Goal: Task Accomplishment & Management: Use online tool/utility

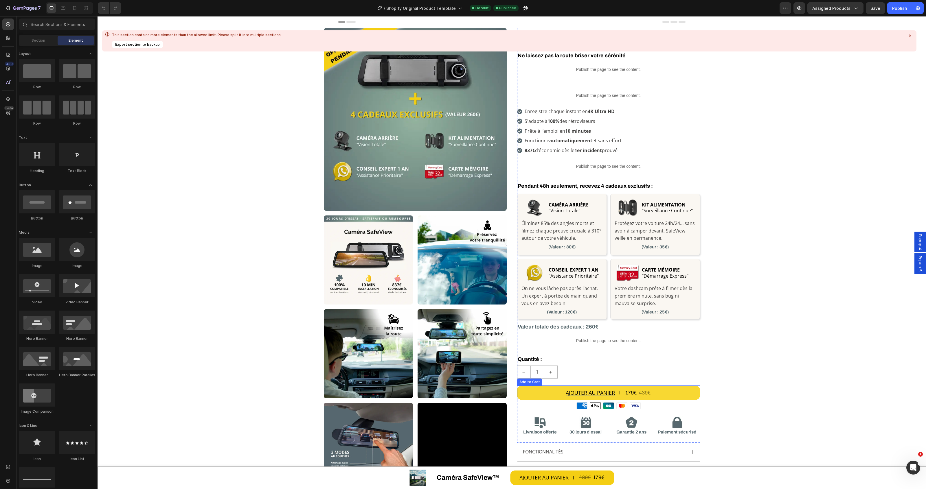
click at [588, 394] on div "AJOUTER AU PANIER" at bounding box center [590, 393] width 49 height 6
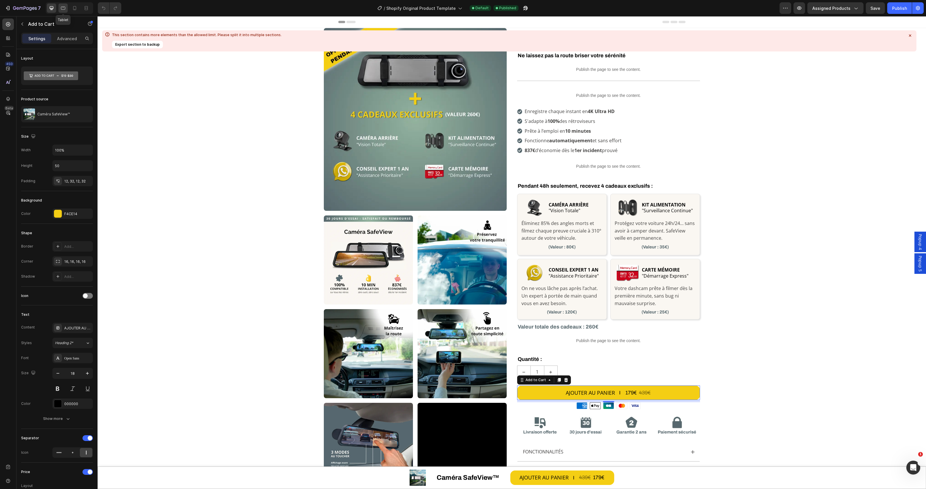
click at [65, 9] on icon at bounding box center [63, 8] width 6 height 6
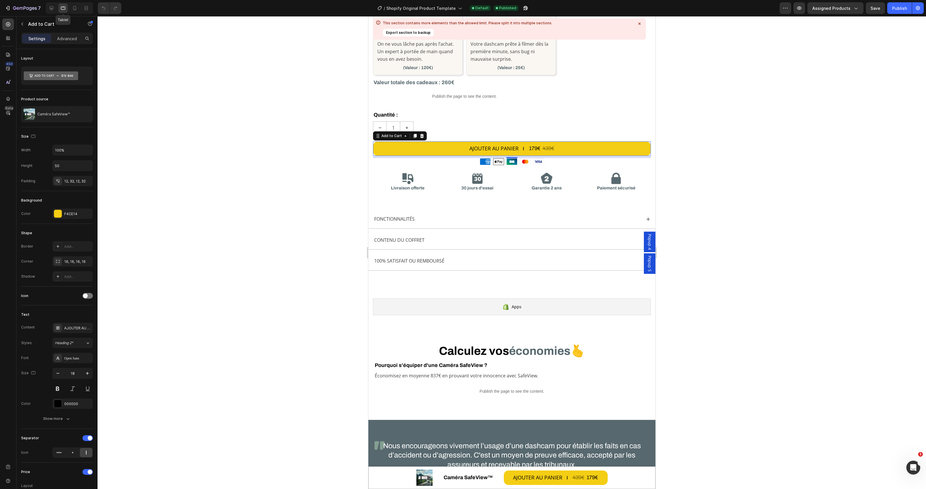
scroll to position [612, 0]
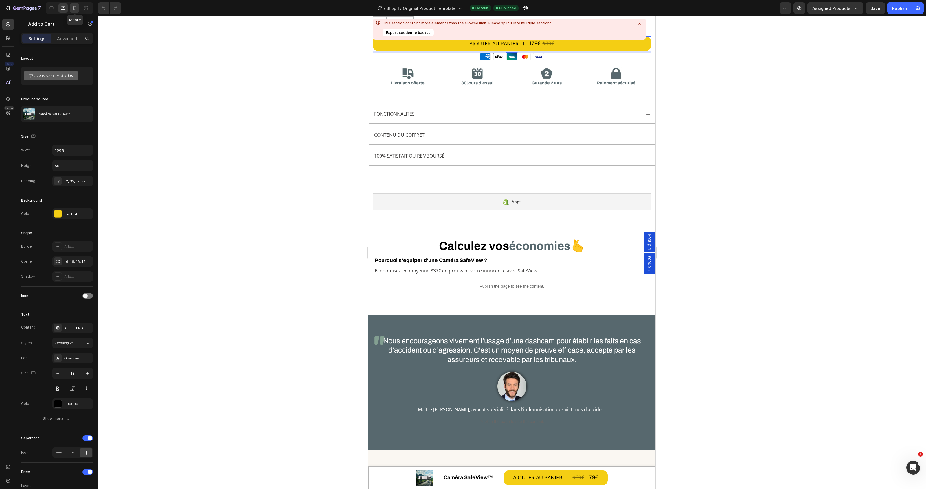
click at [72, 9] on icon at bounding box center [75, 8] width 6 height 6
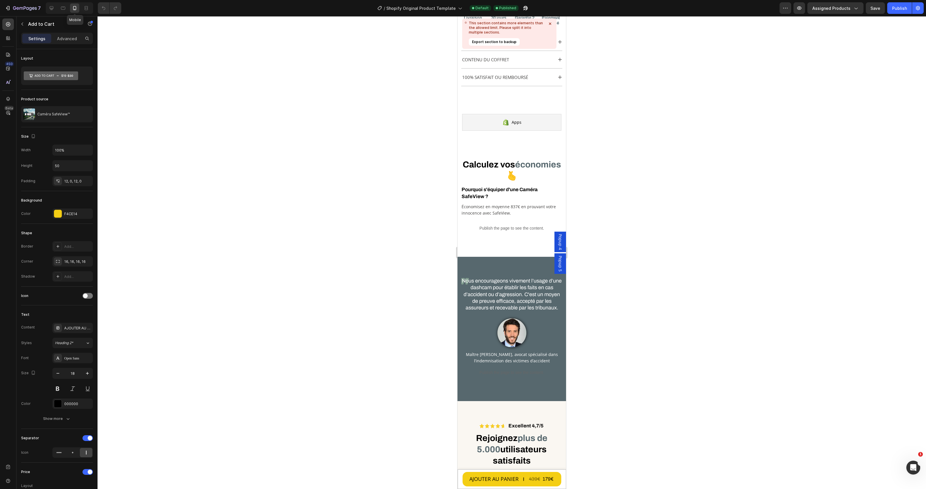
scroll to position [374, 0]
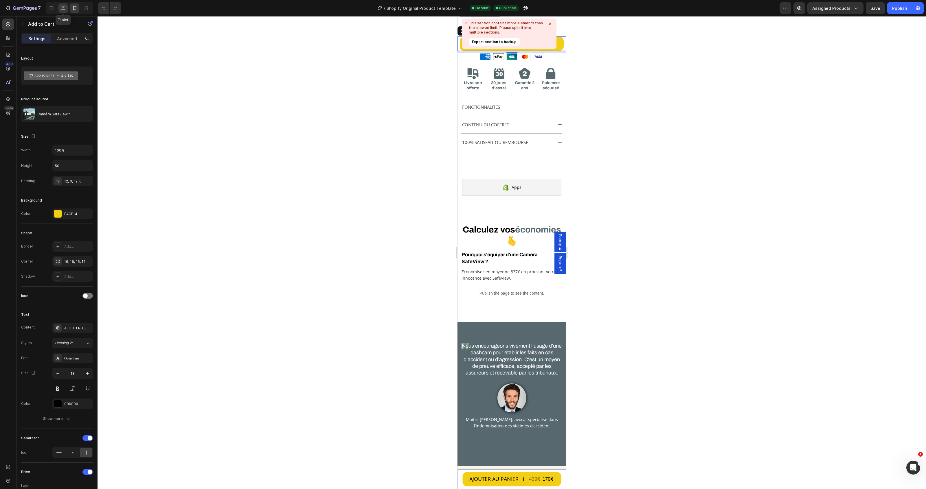
click at [67, 6] on div at bounding box center [62, 7] width 9 height 9
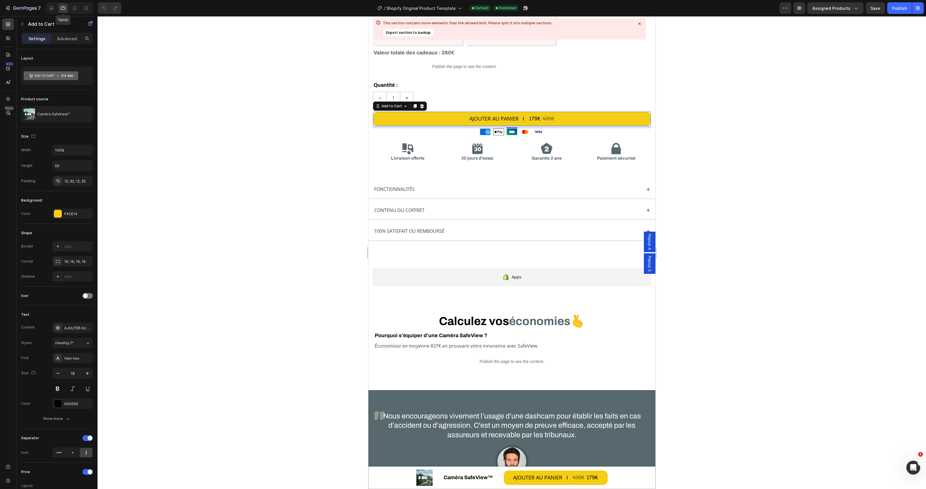
scroll to position [612, 0]
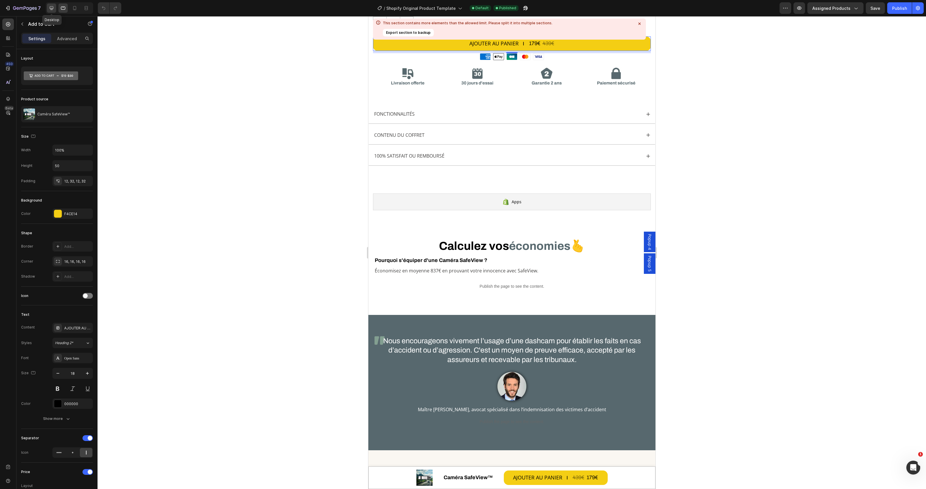
click at [50, 6] on icon at bounding box center [52, 8] width 4 height 4
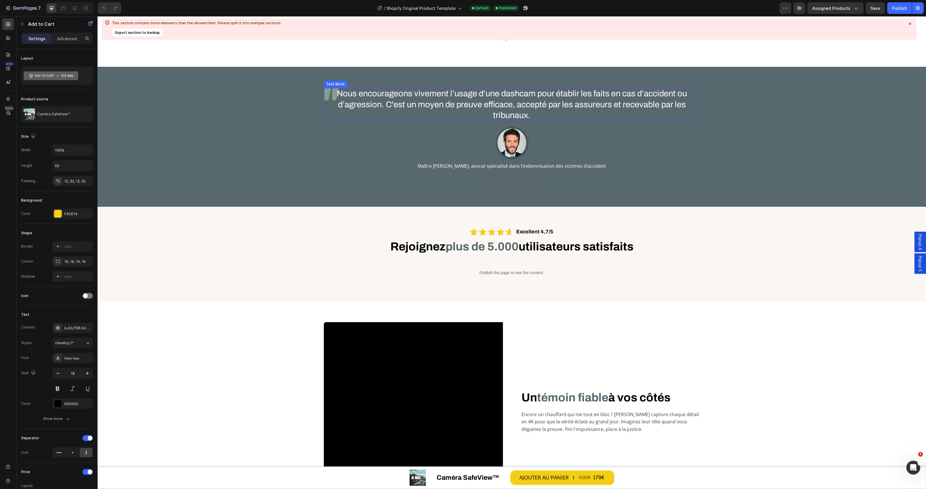
scroll to position [275, 0]
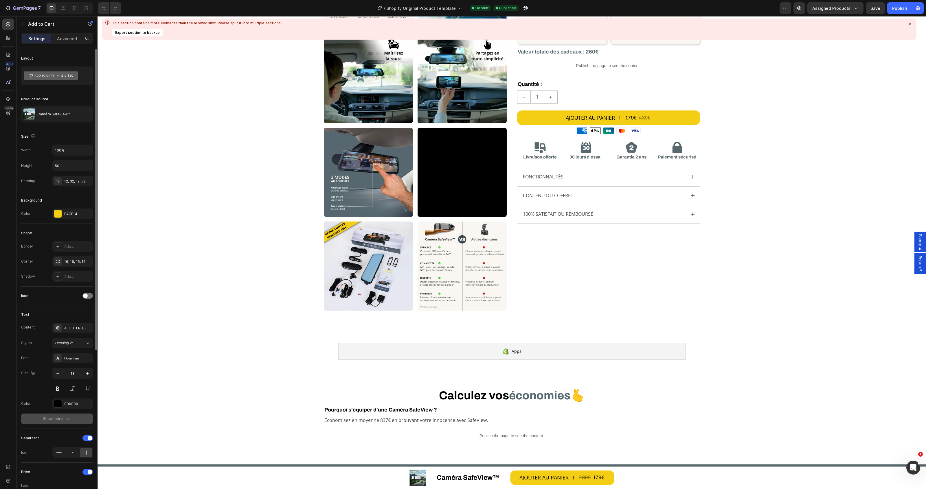
click at [73, 420] on button "Show more" at bounding box center [57, 419] width 72 height 10
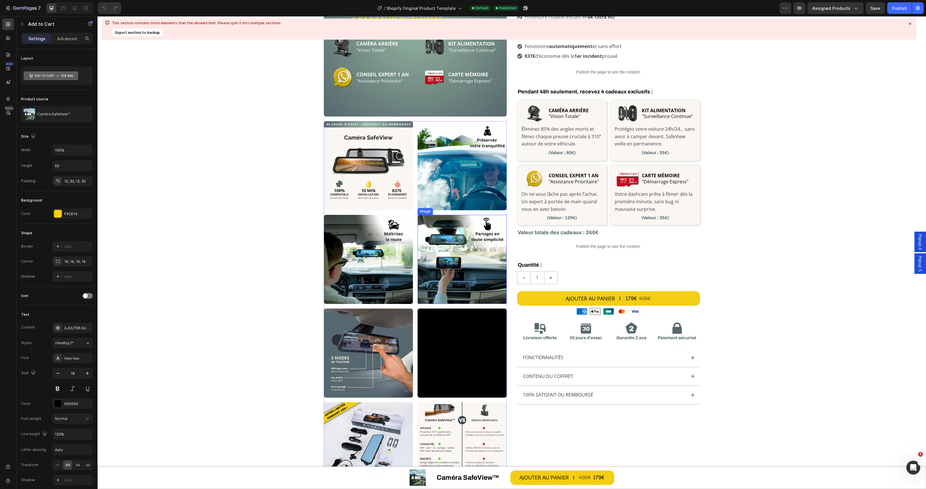
scroll to position [0, 0]
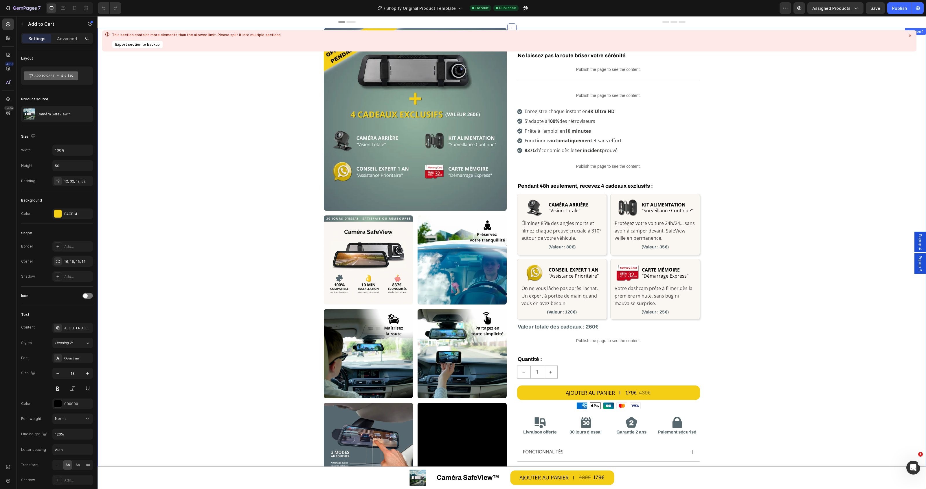
click at [910, 36] on icon at bounding box center [910, 36] width 6 height 6
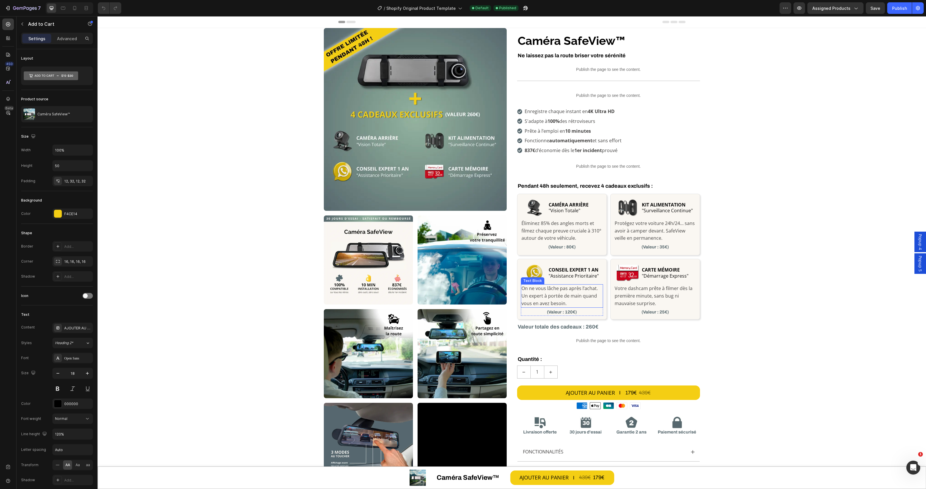
click at [534, 299] on p "On ne vous lâche pas après l’achat. Un expert à portée de main quand vous en av…" at bounding box center [561, 296] width 81 height 22
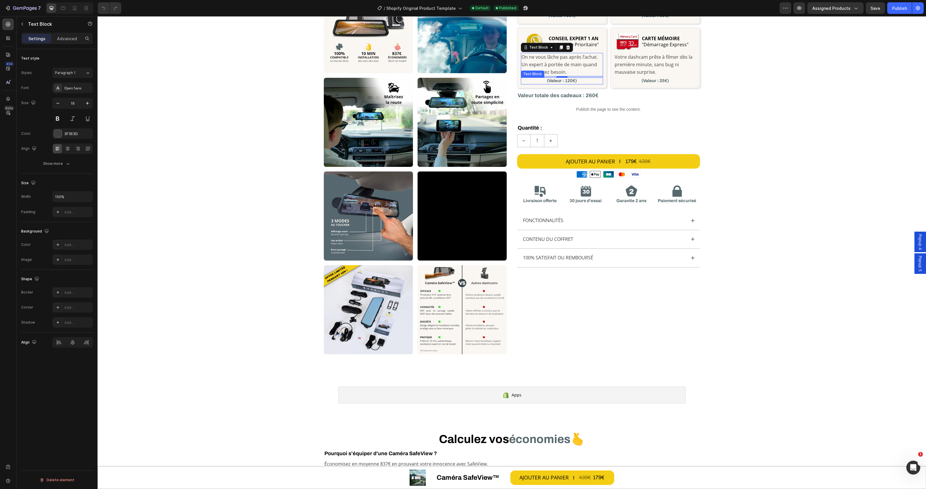
scroll to position [325, 0]
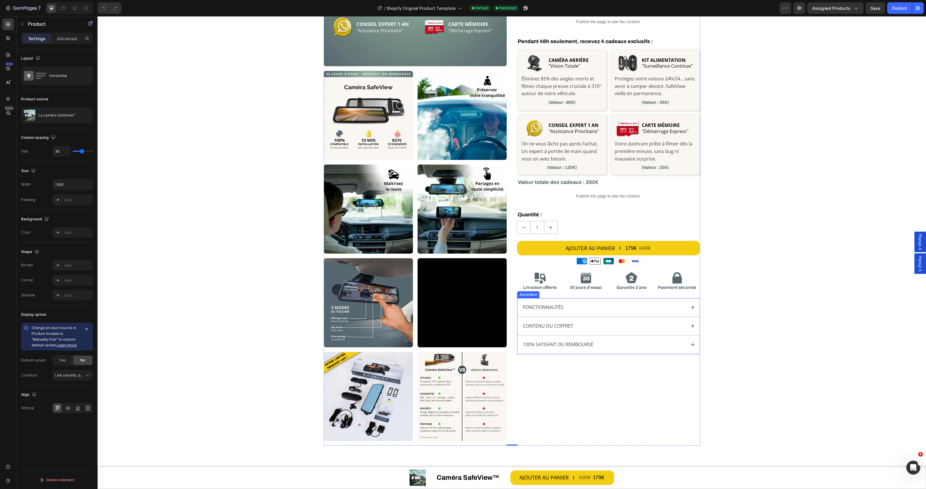
scroll to position [0, 0]
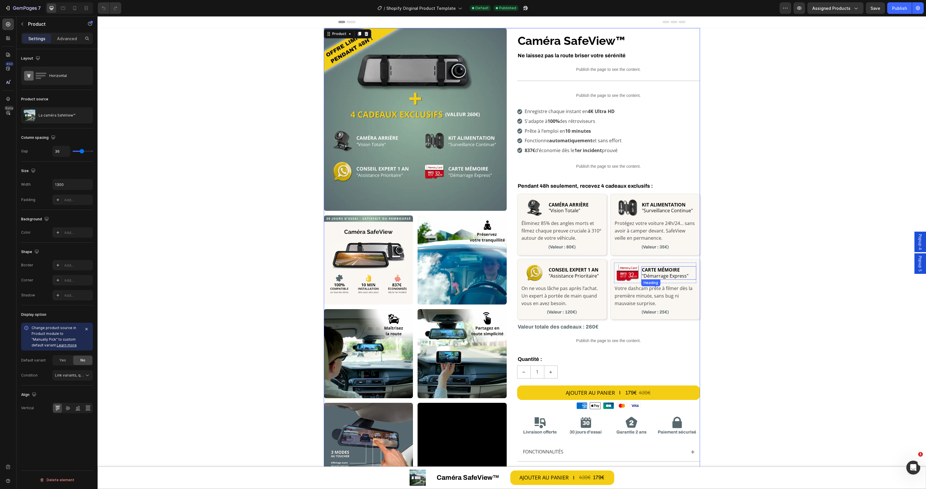
click at [687, 271] on h2 "CARTE MÉMOIRE "Démarrage Express"" at bounding box center [668, 272] width 55 height 13
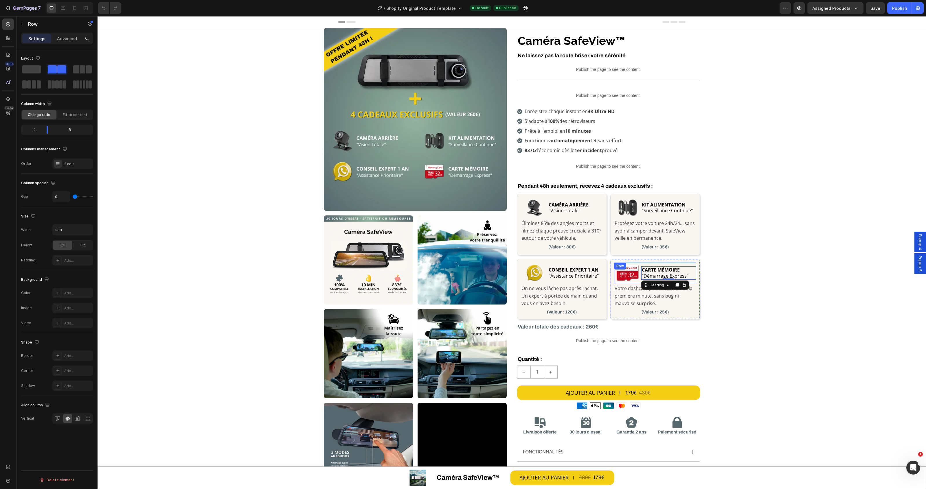
click at [689, 265] on div "CARTE MÉMOIRE "Démarrage Express" Heading 0" at bounding box center [668, 273] width 55 height 21
click at [695, 310] on div "Image CARTE MÉMOIRE "Démarrage Express" Heading Row Votre dashcam prête à filme…" at bounding box center [655, 289] width 90 height 60
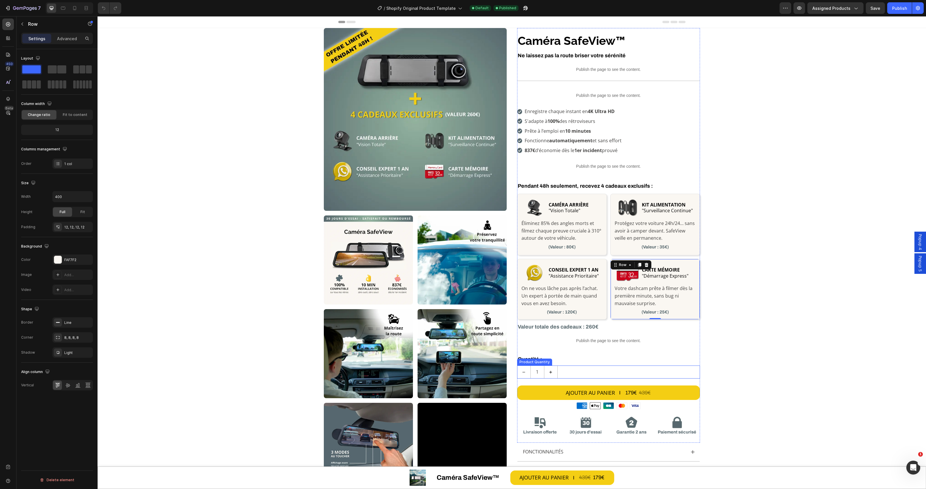
click at [550, 376] on button "increment" at bounding box center [550, 372] width 13 height 12
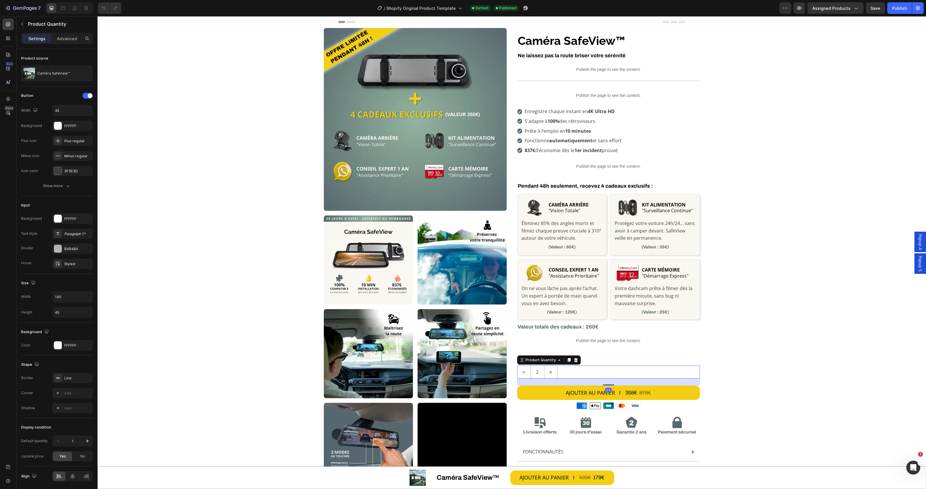
click at [517, 372] on button "decrement" at bounding box center [523, 372] width 13 height 12
type input "1"
click at [533, 370] on input "1" at bounding box center [537, 372] width 14 height 12
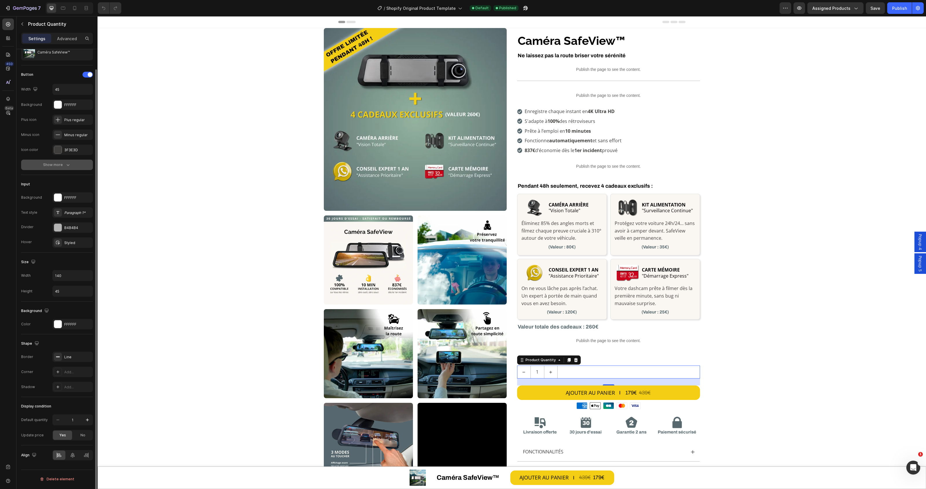
click at [68, 164] on icon "button" at bounding box center [68, 165] width 6 height 6
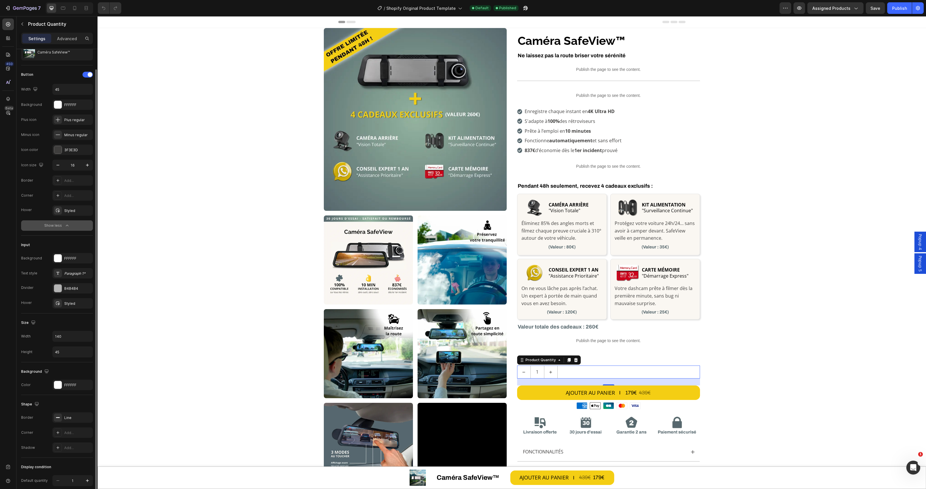
click at [76, 3] on div at bounding box center [69, 8] width 47 height 12
click at [74, 7] on icon at bounding box center [75, 8] width 6 height 6
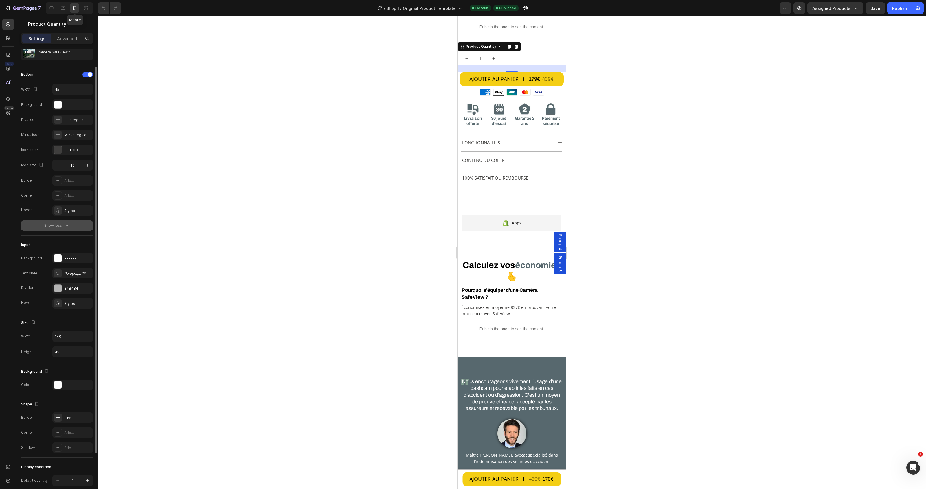
scroll to position [354, 0]
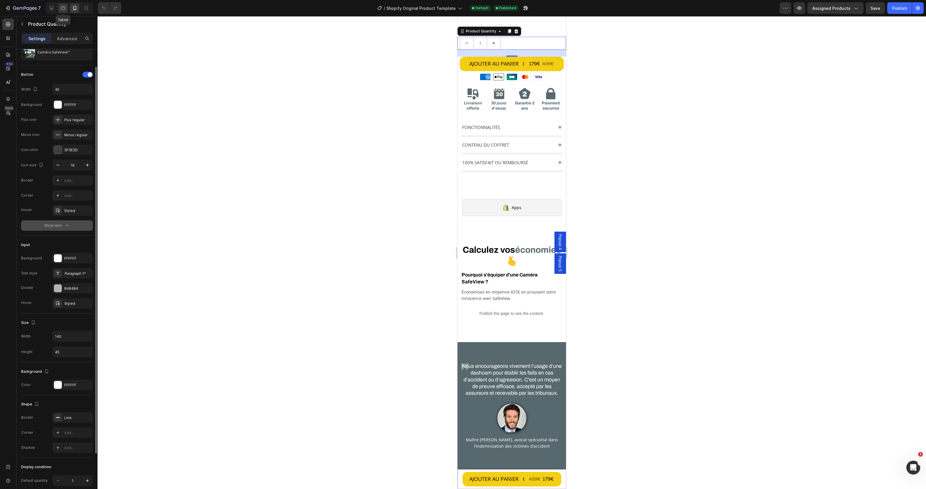
click at [62, 10] on icon at bounding box center [63, 8] width 6 height 6
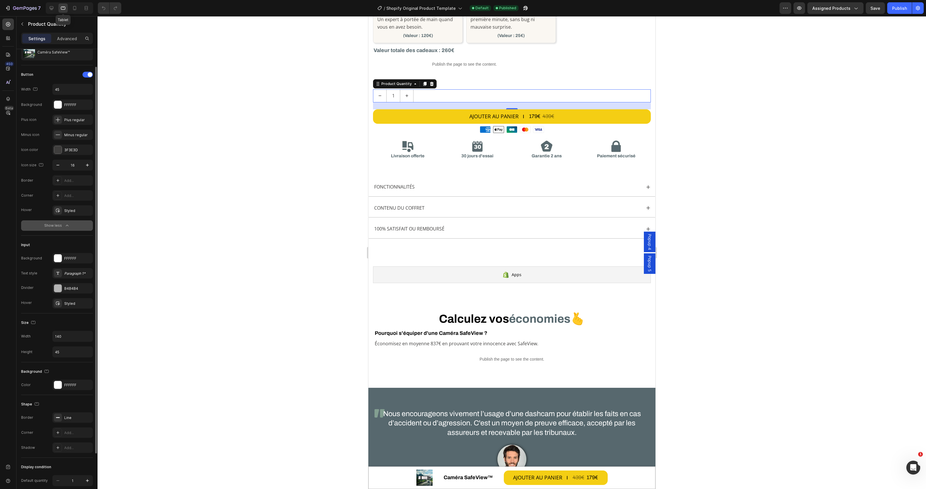
scroll to position [592, 0]
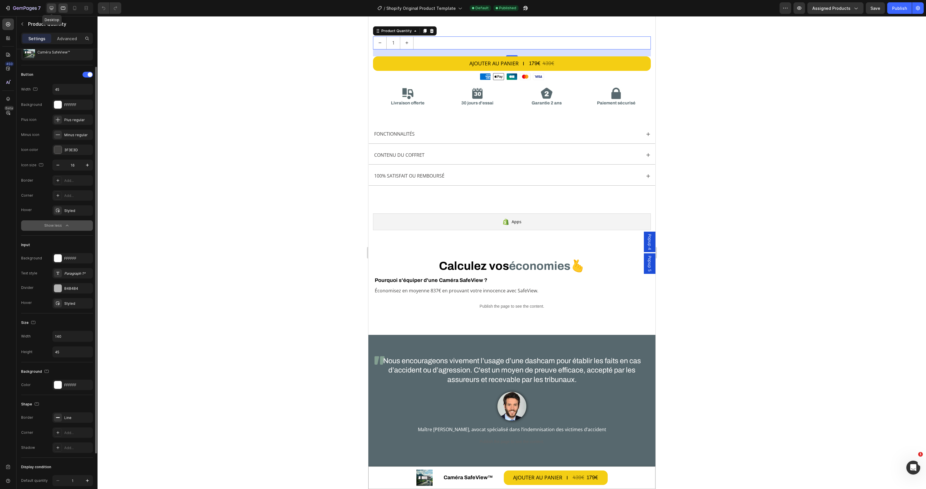
click at [55, 5] on div at bounding box center [51, 7] width 9 height 9
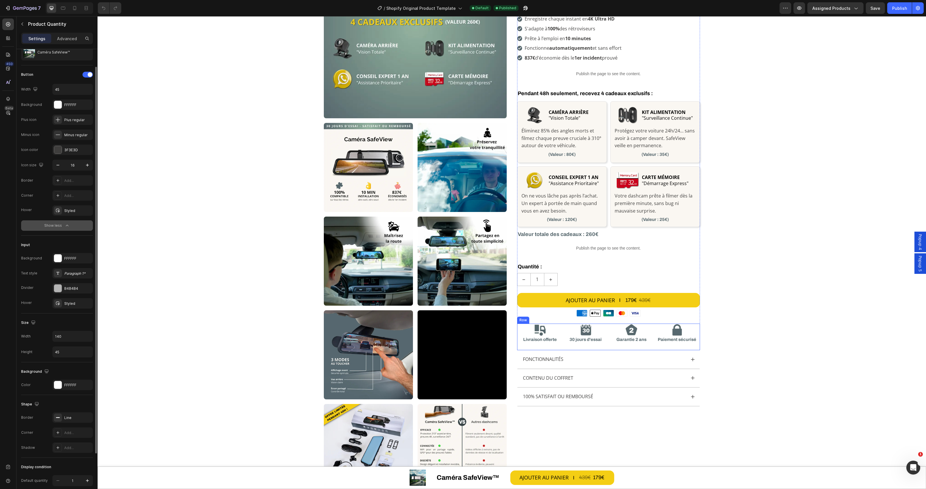
scroll to position [86, 0]
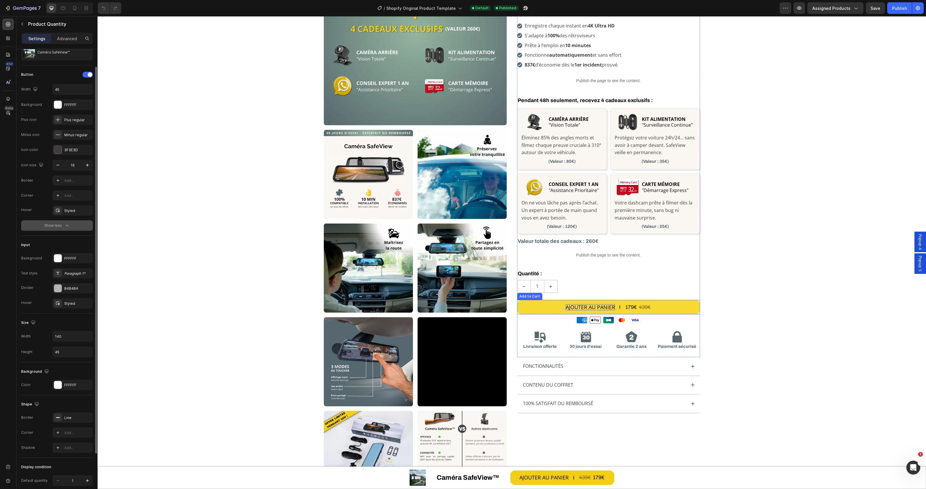
click at [579, 307] on div "AJOUTER AU PANIER" at bounding box center [590, 307] width 49 height 6
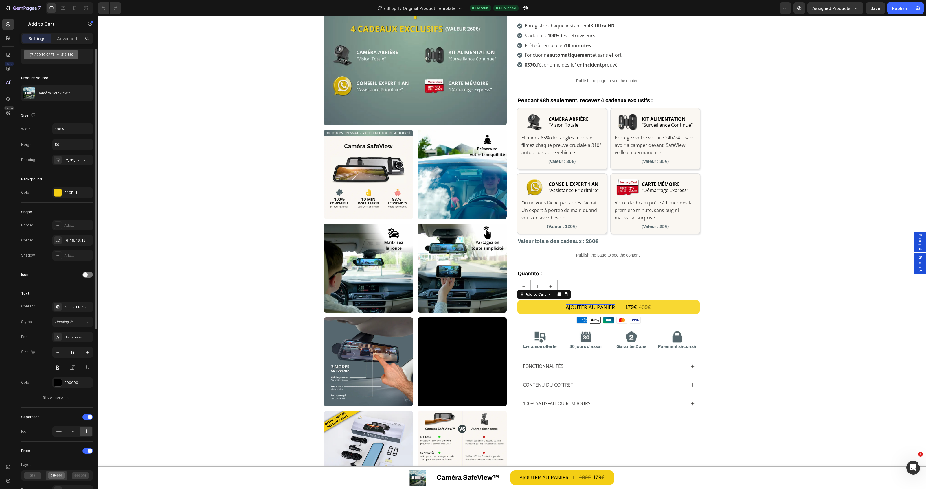
scroll to position [0, 0]
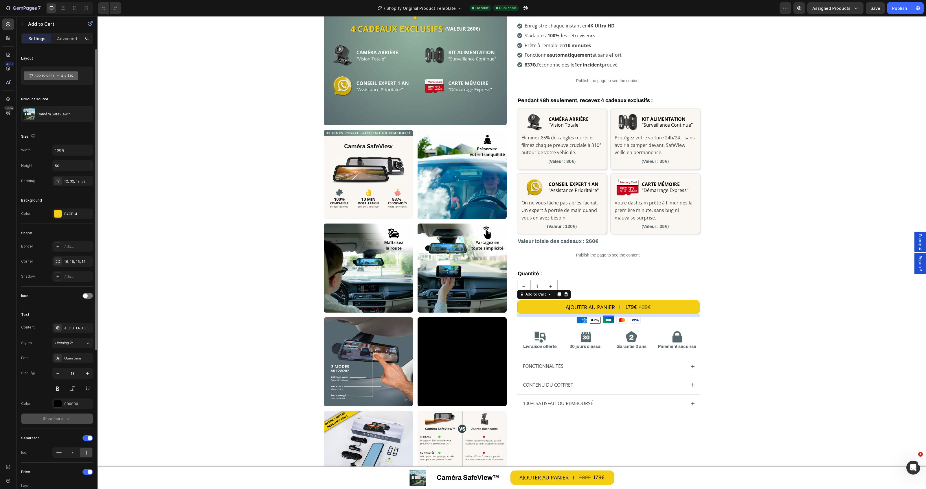
click at [73, 416] on button "Show more" at bounding box center [57, 419] width 72 height 10
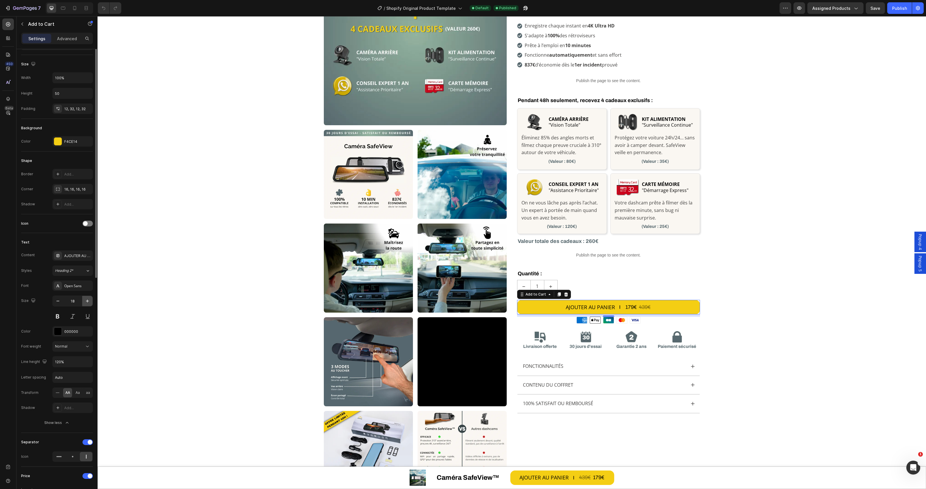
scroll to position [108, 0]
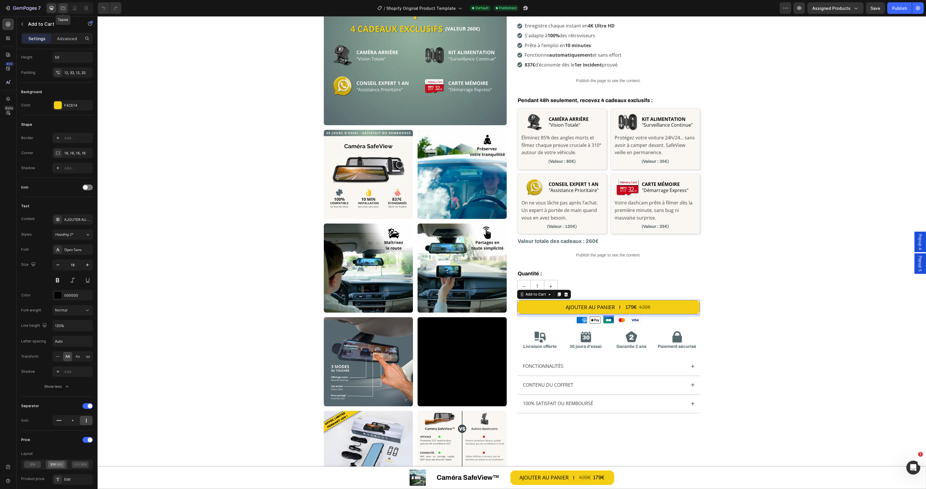
click at [64, 6] on icon at bounding box center [63, 8] width 6 height 6
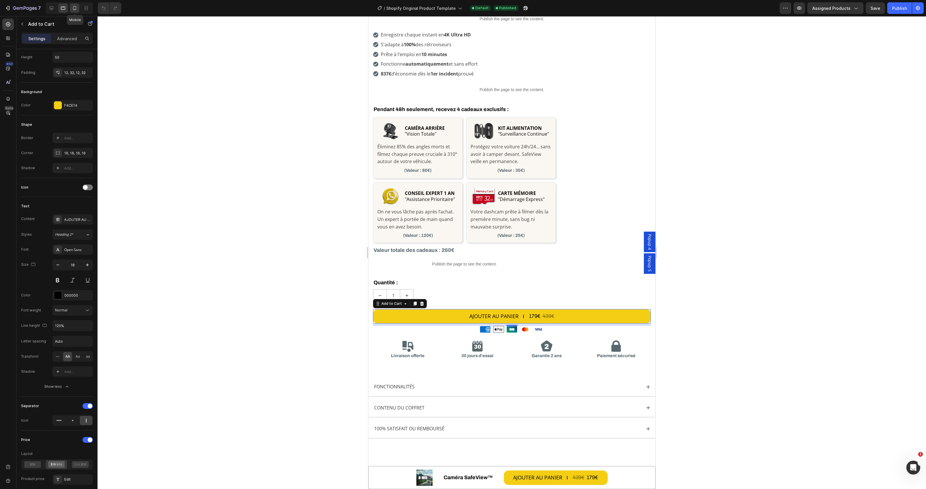
click at [72, 6] on icon at bounding box center [75, 8] width 6 height 6
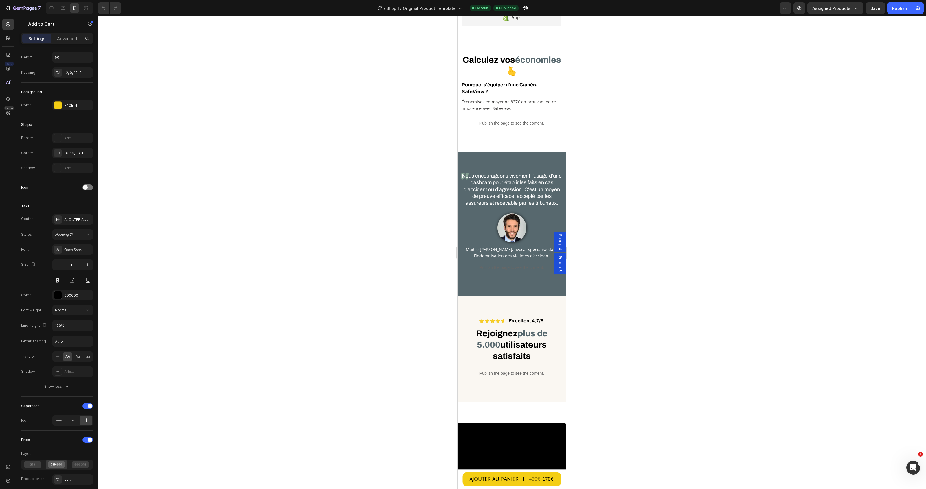
click at [44, 9] on div at bounding box center [68, 8] width 50 height 12
click at [50, 5] on icon at bounding box center [52, 8] width 6 height 6
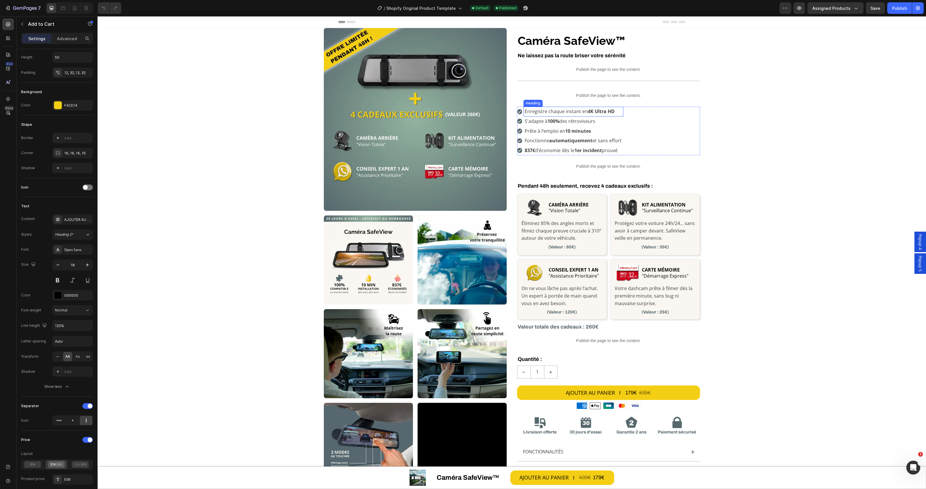
click at [567, 111] on h3 "Enregistre chaque instant en 4K Ultra HD" at bounding box center [573, 112] width 100 height 10
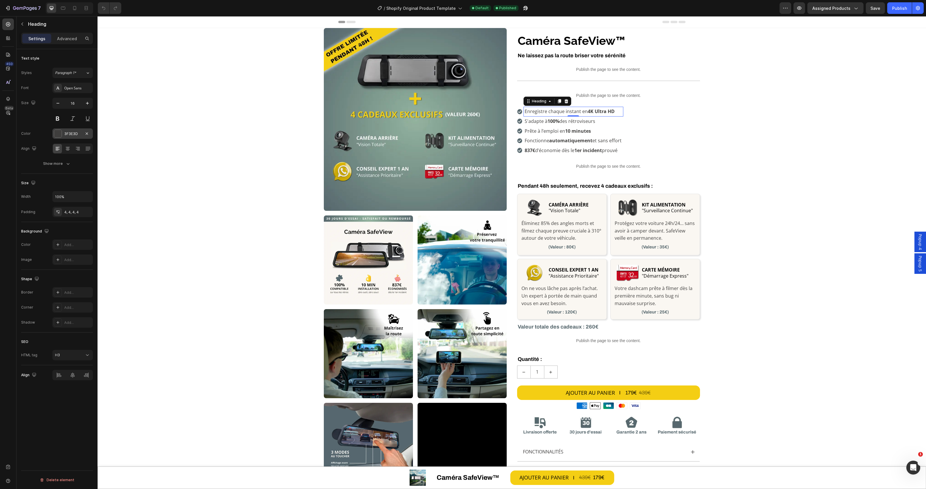
click at [83, 136] on div "3F3E3D" at bounding box center [72, 133] width 41 height 10
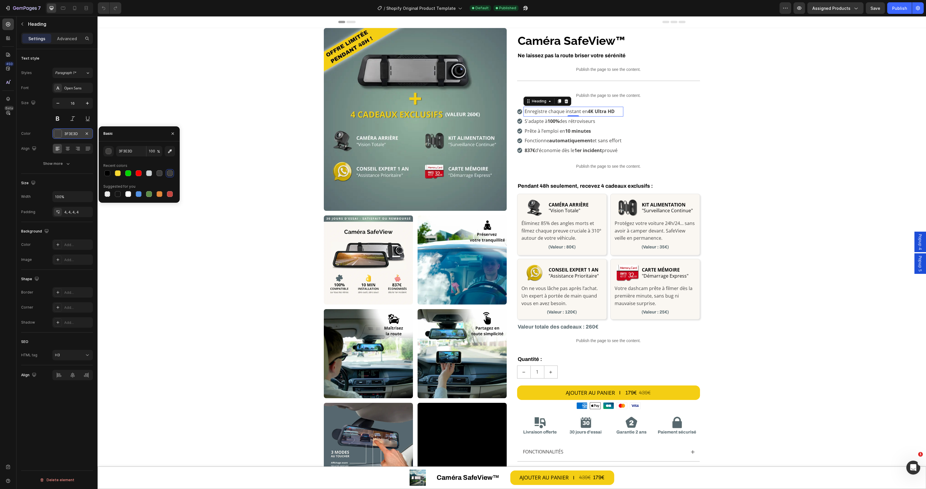
click at [76, 132] on div "3F3E3D" at bounding box center [72, 133] width 17 height 5
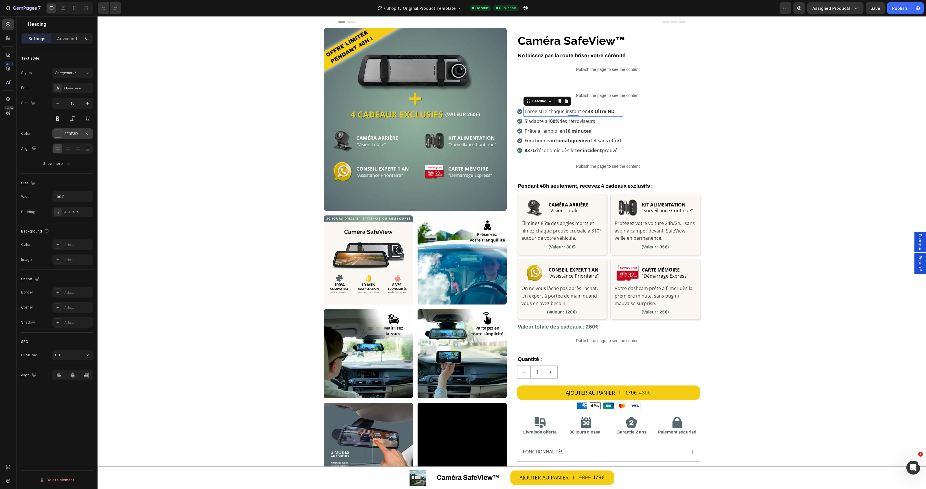
click at [76, 132] on div "3F3E3D" at bounding box center [72, 133] width 17 height 5
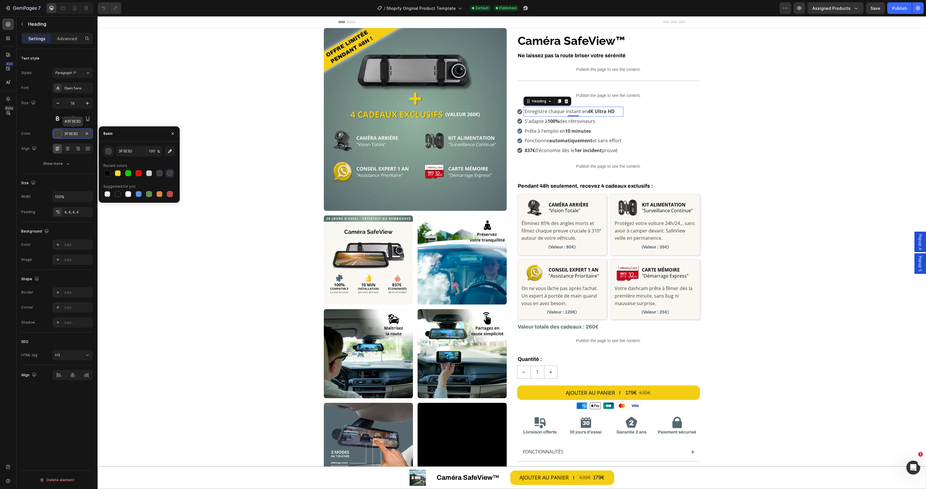
click at [76, 132] on div "3F3E3D" at bounding box center [72, 133] width 17 height 5
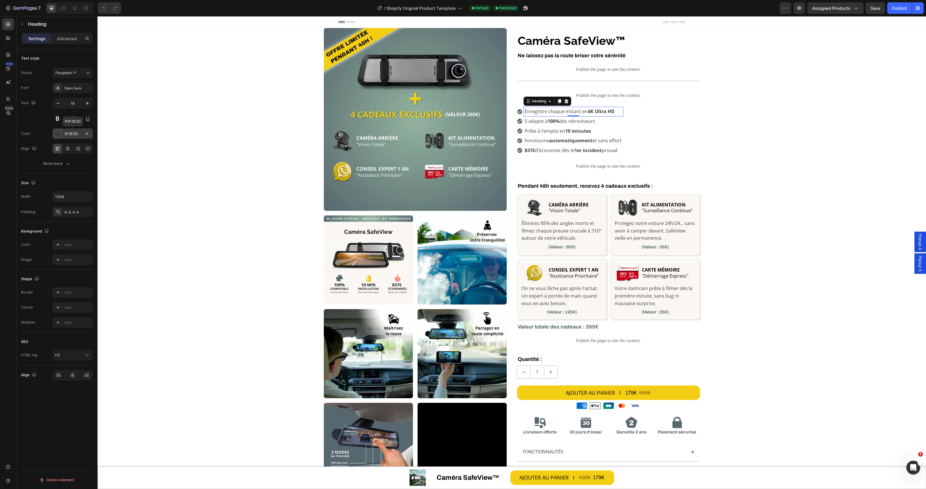
click at [67, 130] on div "3F3E3D" at bounding box center [72, 133] width 41 height 10
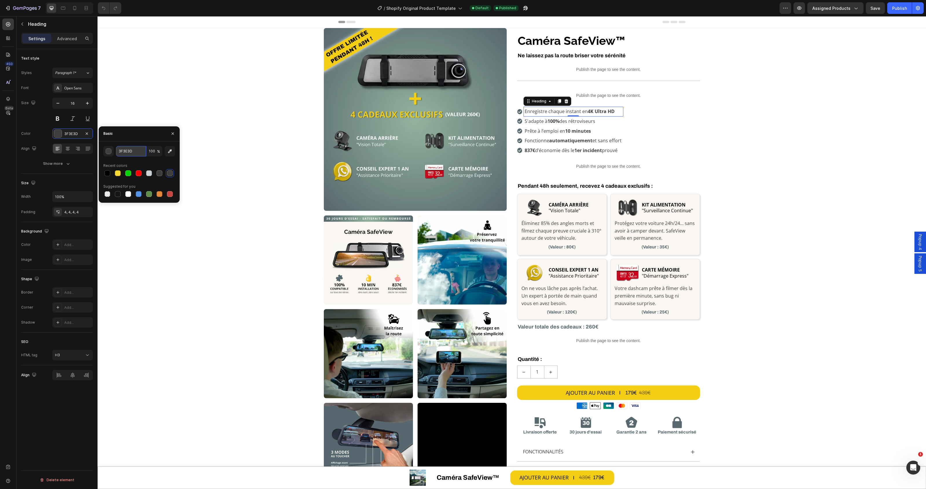
click at [135, 153] on input "3F3E3D" at bounding box center [131, 151] width 30 height 10
click at [567, 206] on strong "CAMÉRA ARRIÈRE" at bounding box center [569, 205] width 40 height 6
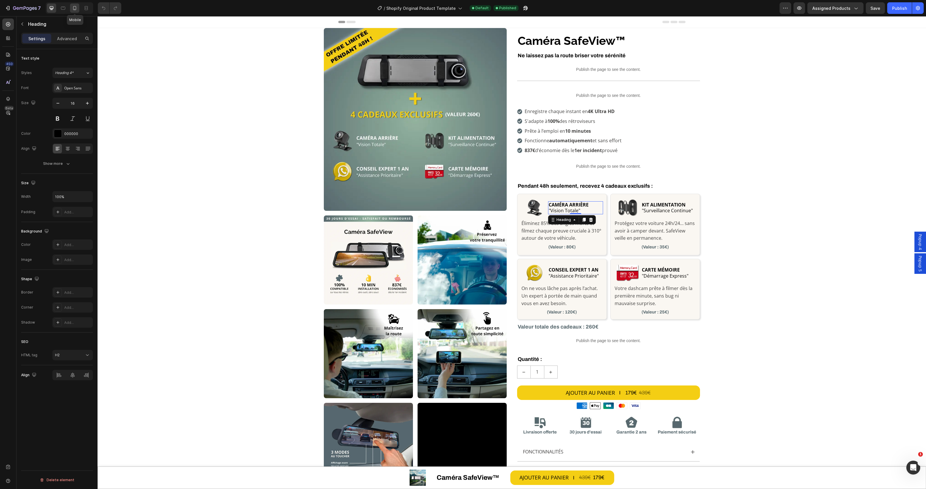
click at [74, 9] on icon at bounding box center [74, 8] width 3 height 4
type input "14"
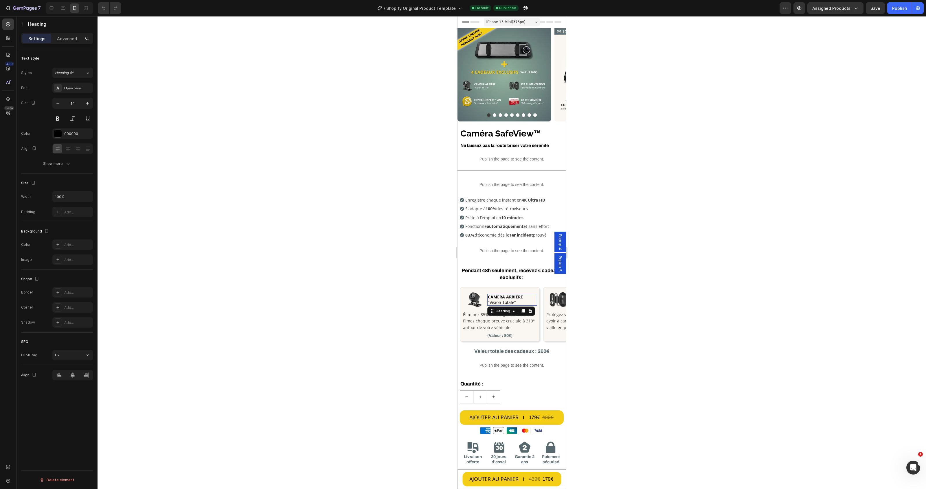
click at [514, 300] on span ""Vision Totale"" at bounding box center [502, 302] width 28 height 5
click at [60, 8] on icon at bounding box center [63, 8] width 6 height 6
type input "16"
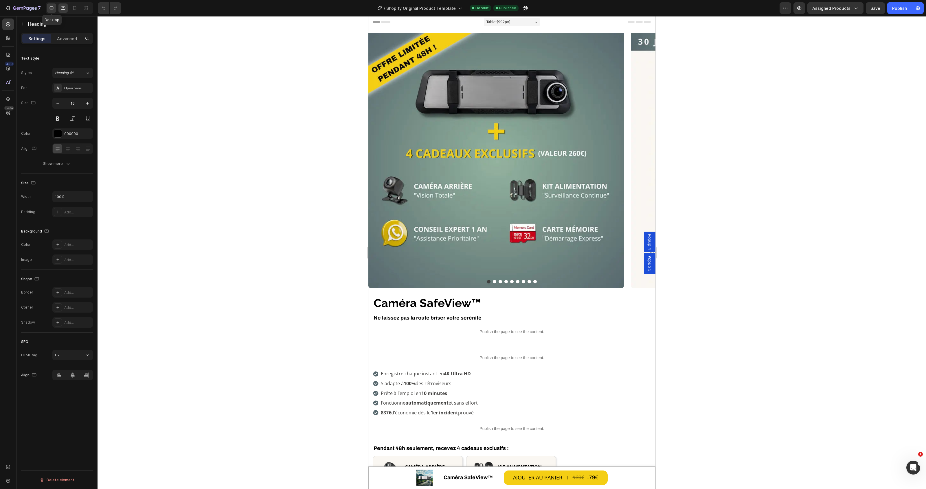
click at [49, 6] on icon at bounding box center [52, 8] width 6 height 6
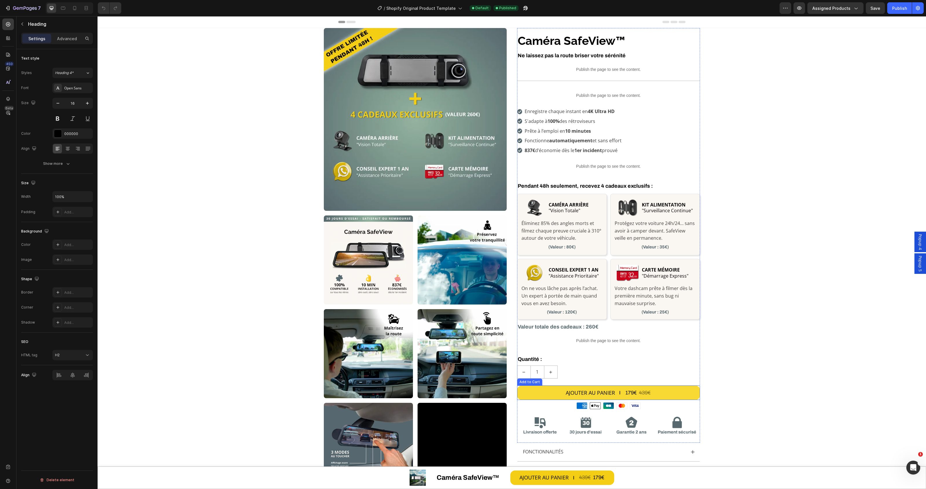
click at [645, 396] on div "439€" at bounding box center [644, 393] width 13 height 8
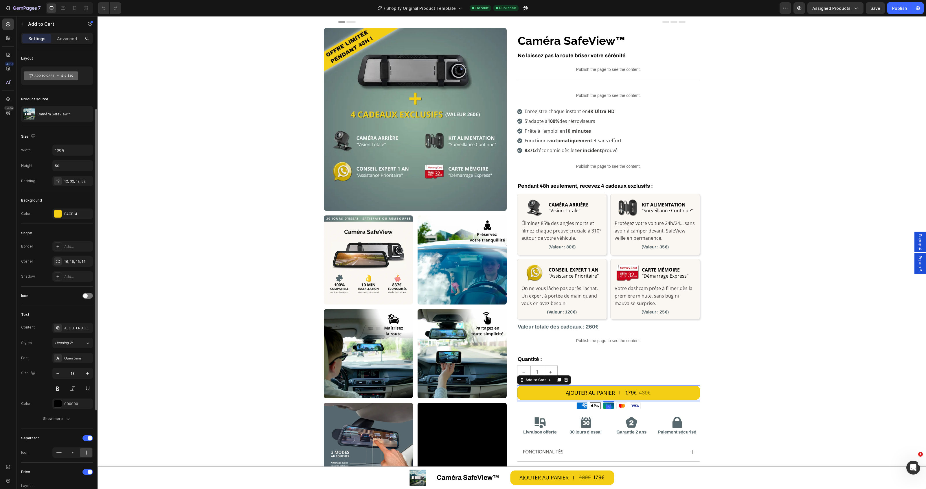
scroll to position [108, 0]
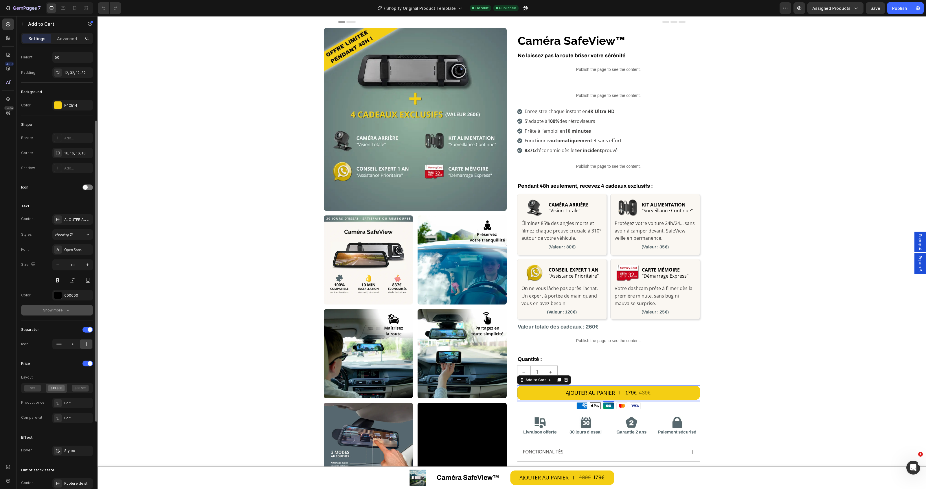
click at [65, 311] on icon "button" at bounding box center [68, 311] width 6 height 6
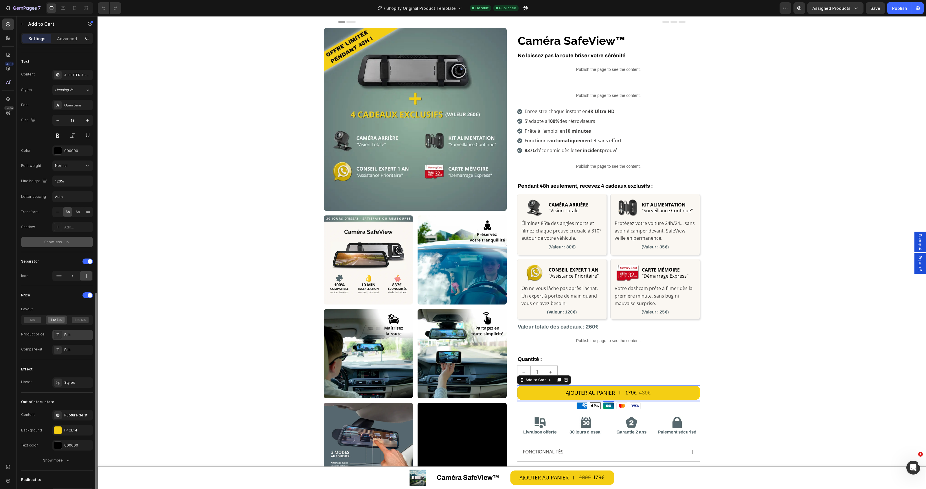
scroll to position [312, 0]
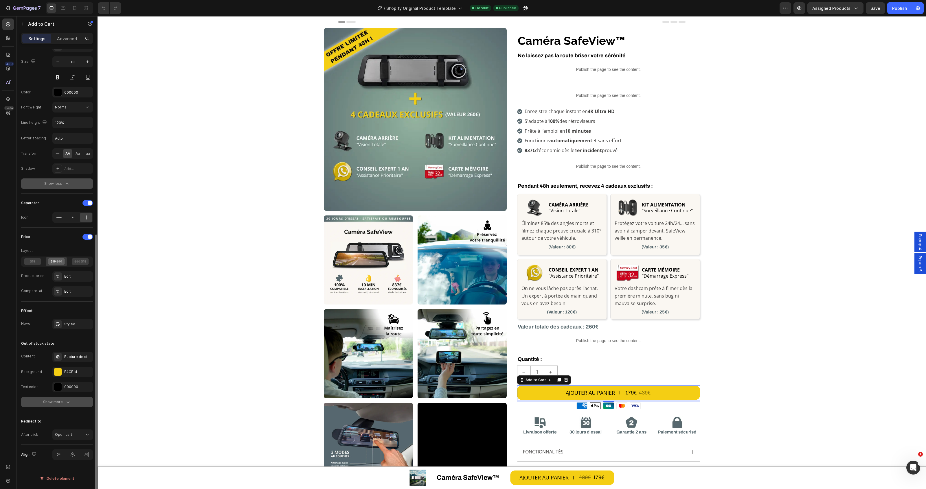
click at [65, 405] on icon "button" at bounding box center [68, 402] width 6 height 6
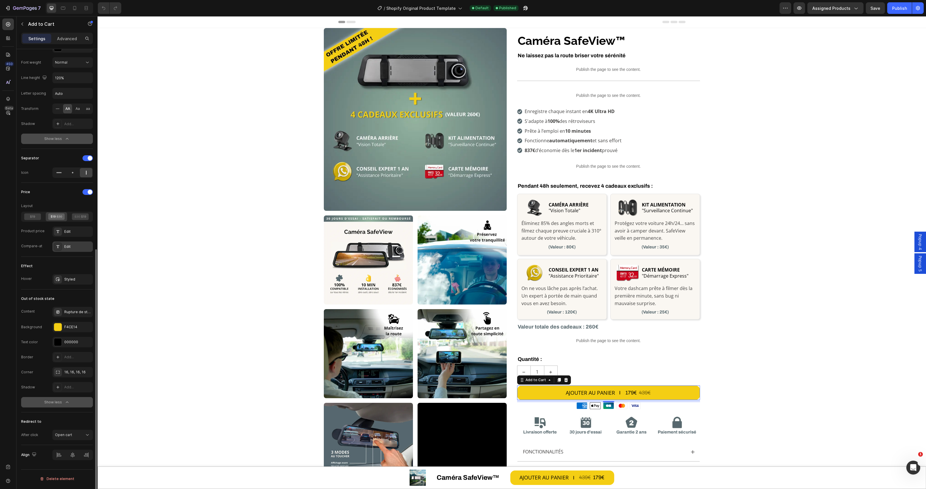
click at [67, 248] on div "Edit" at bounding box center [77, 246] width 27 height 5
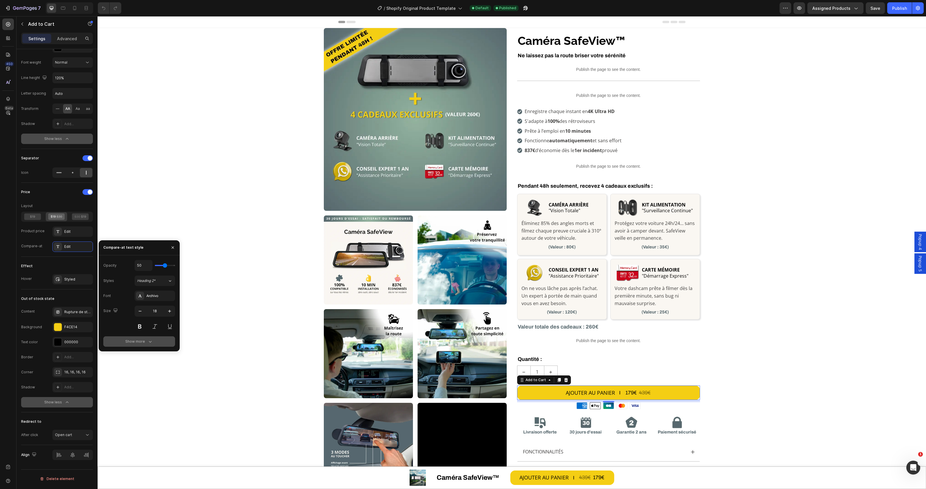
click at [133, 339] on button "Show more" at bounding box center [139, 341] width 72 height 10
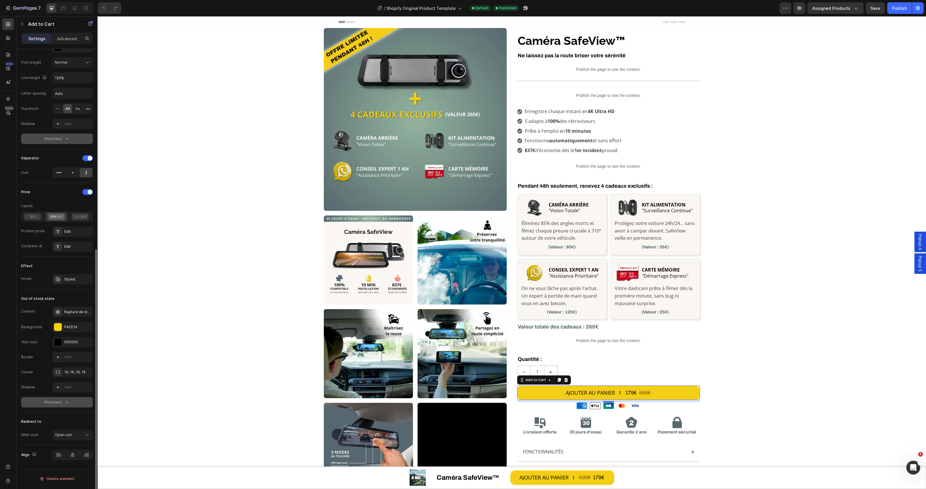
click at [57, 218] on icon at bounding box center [59, 216] width 5 height 3
click at [61, 142] on div "Show less" at bounding box center [57, 139] width 26 height 6
click at [61, 142] on div "Show more" at bounding box center [57, 139] width 28 height 6
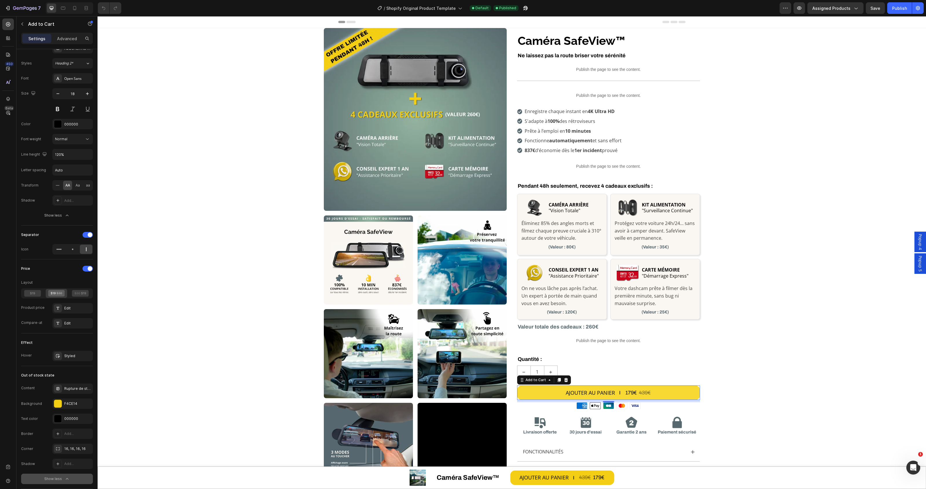
click at [643, 393] on div "439€" at bounding box center [644, 393] width 13 height 8
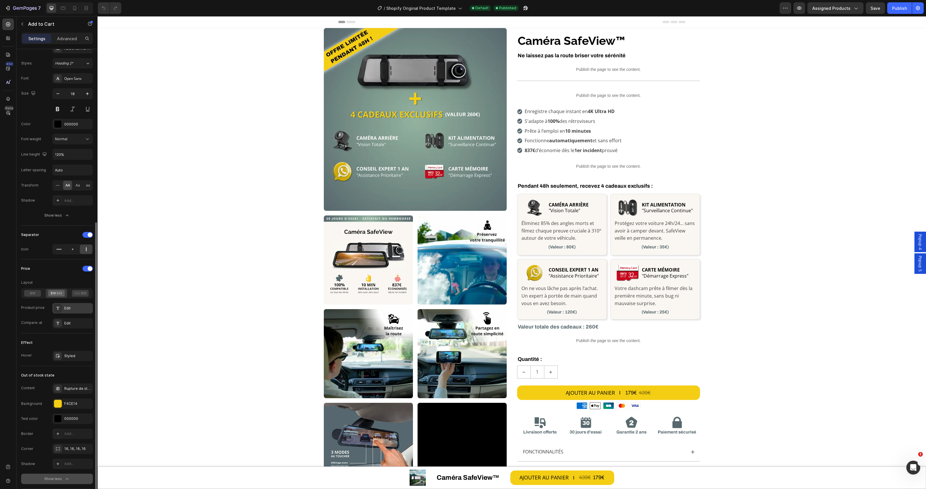
click at [62, 309] on div "Edit" at bounding box center [72, 308] width 41 height 10
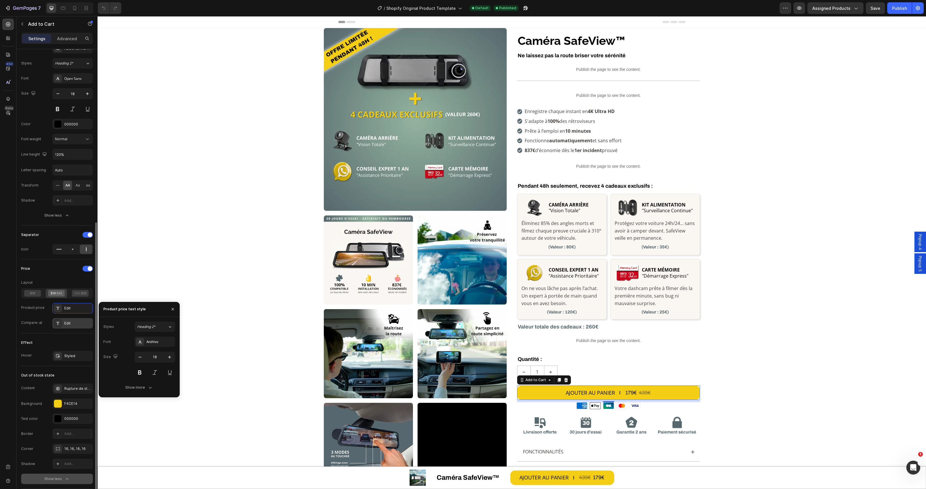
click at [62, 322] on div "Edit" at bounding box center [72, 323] width 41 height 10
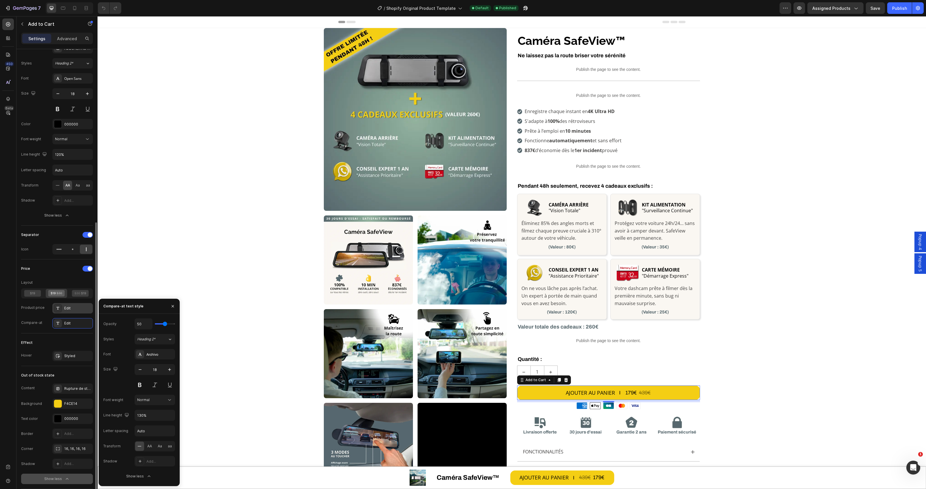
click at [67, 307] on div "Edit" at bounding box center [77, 308] width 27 height 5
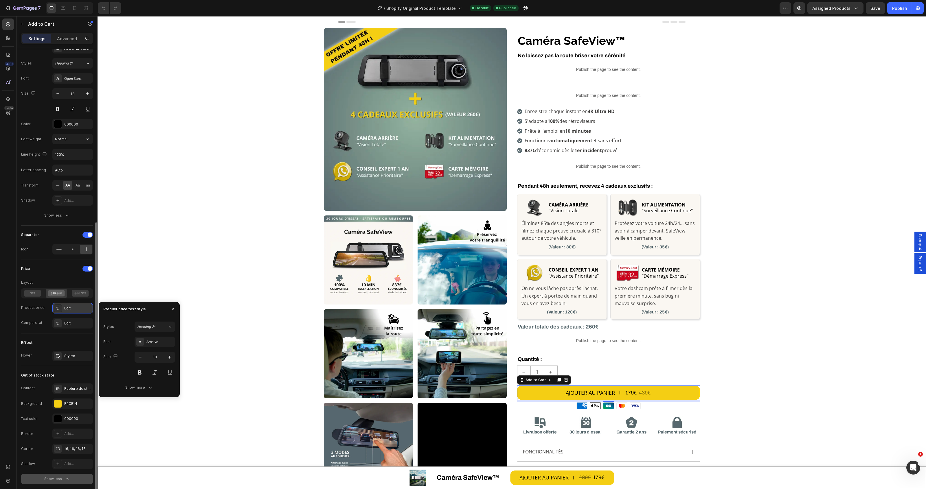
click at [67, 307] on div "Edit" at bounding box center [77, 308] width 27 height 5
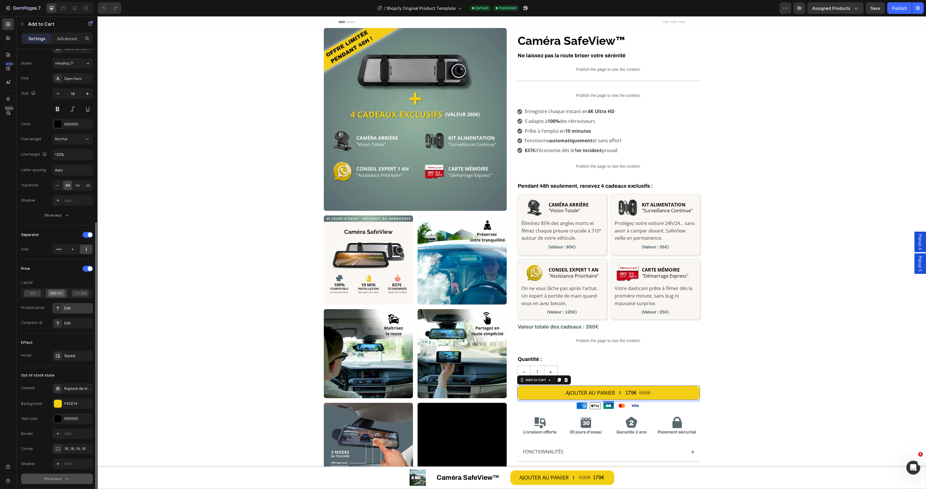
click at [67, 307] on div "Edit" at bounding box center [77, 308] width 27 height 5
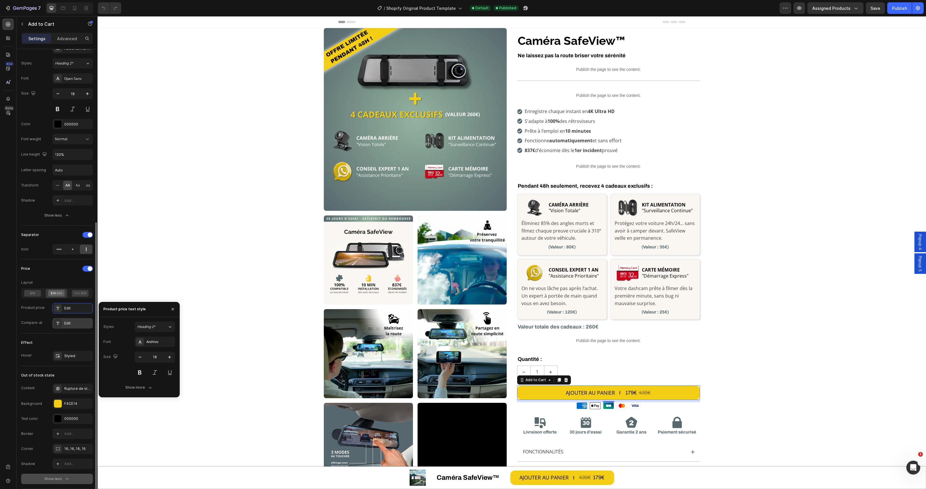
click at [65, 325] on div "Edit" at bounding box center [77, 323] width 27 height 5
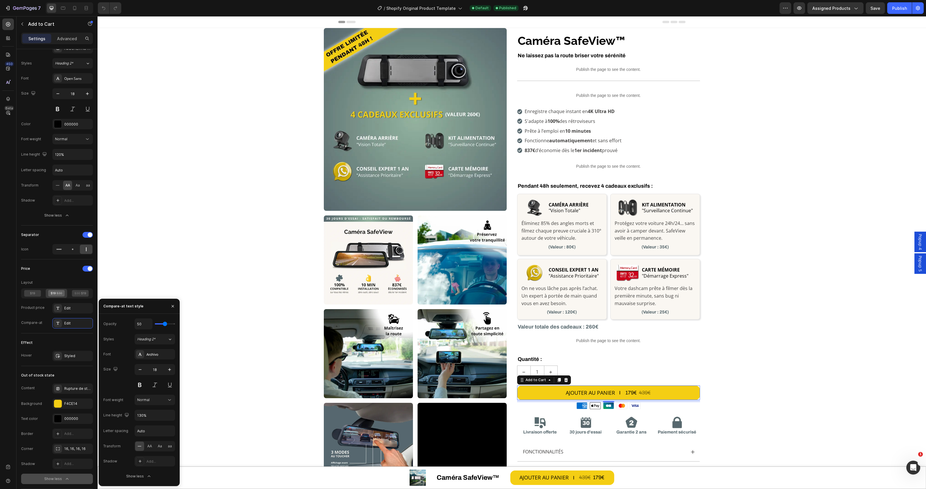
type input "69"
type input "100"
type input "82"
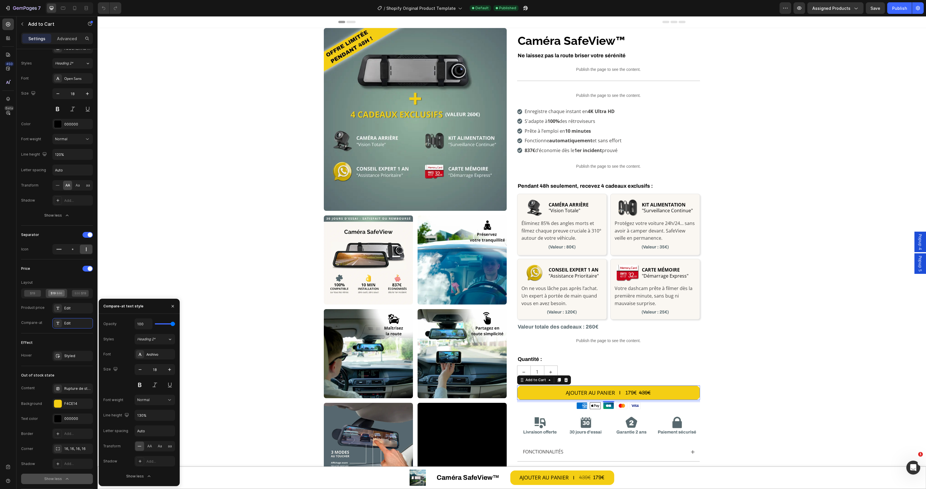
type input "82"
type input "59"
type input "57"
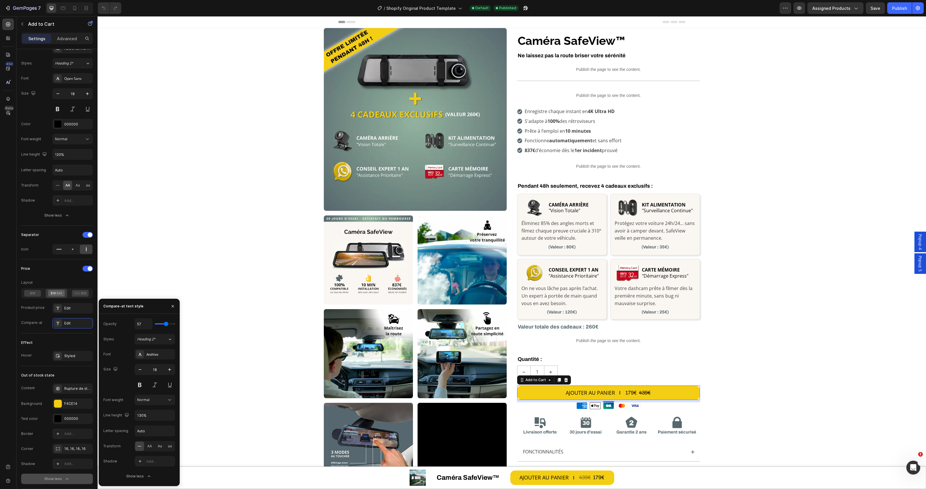
type input "55"
type input "52"
type input "50"
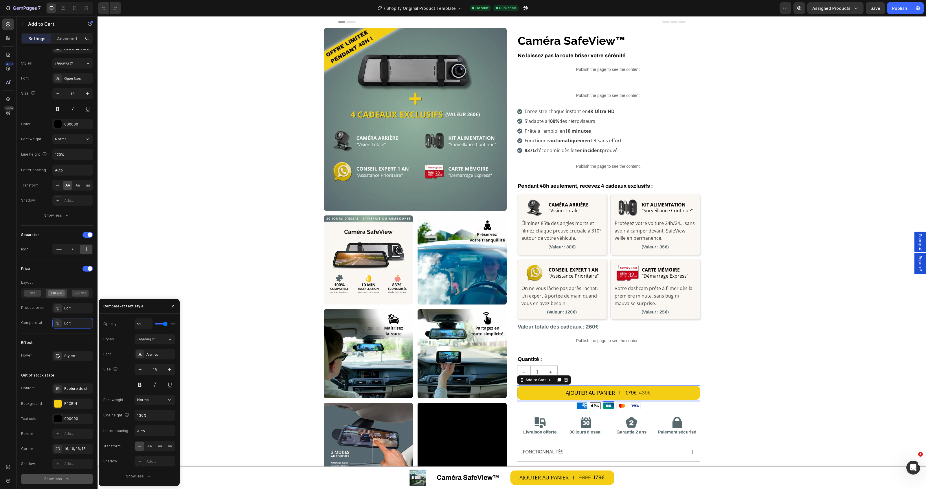
type input "50"
type input "48"
type input "45"
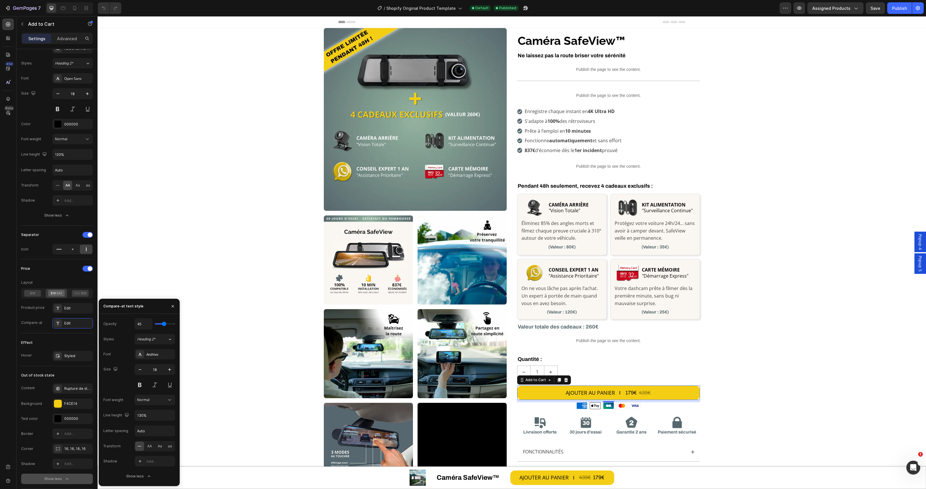
type input "48"
type input "50"
drag, startPoint x: 165, startPoint y: 323, endPoint x: 165, endPoint y: 328, distance: 4.7
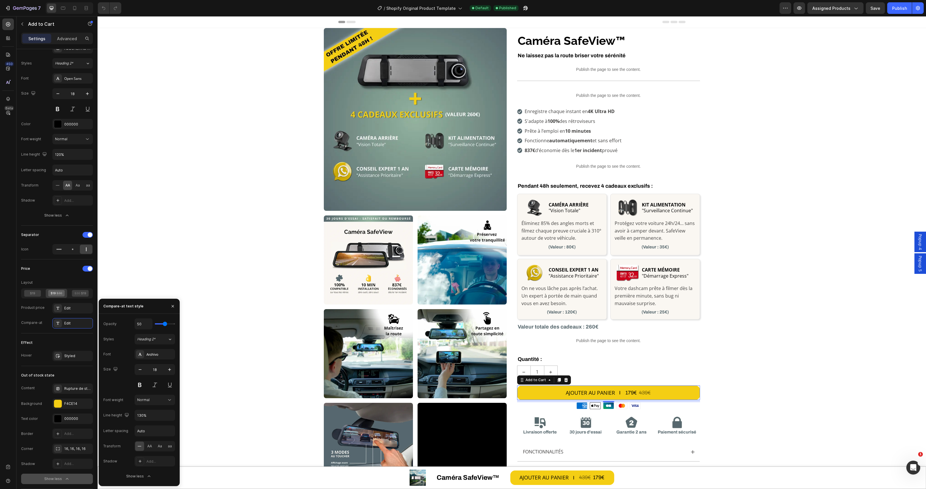
click at [165, 325] on input "range" at bounding box center [165, 323] width 20 height 1
click at [554, 205] on strong "CAMÉRA ARRIÈRE" at bounding box center [569, 205] width 40 height 6
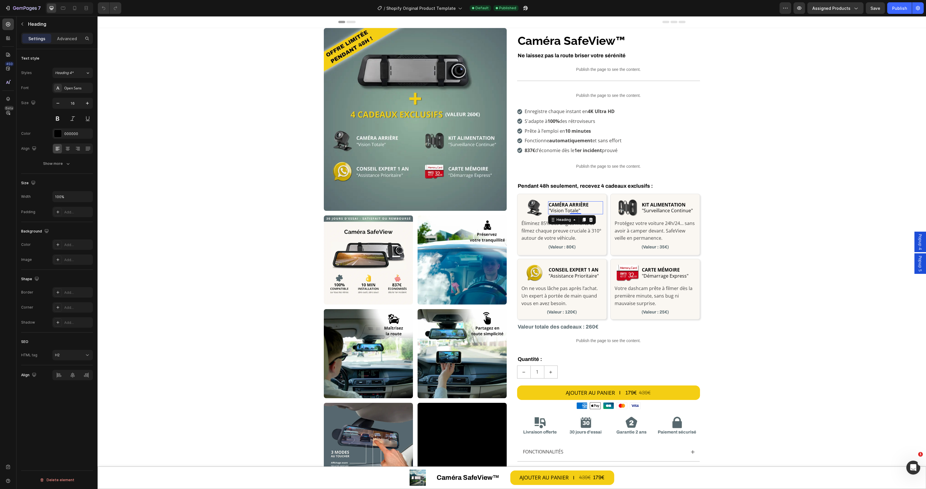
scroll to position [0, 0]
click at [571, 210] on span ""Vision Totale"" at bounding box center [565, 210] width 32 height 6
click at [582, 210] on p "CAMÉRA ARRIÈRE "Vision Totale"" at bounding box center [576, 208] width 54 height 12
drag, startPoint x: 584, startPoint y: 211, endPoint x: 547, endPoint y: 205, distance: 38.1
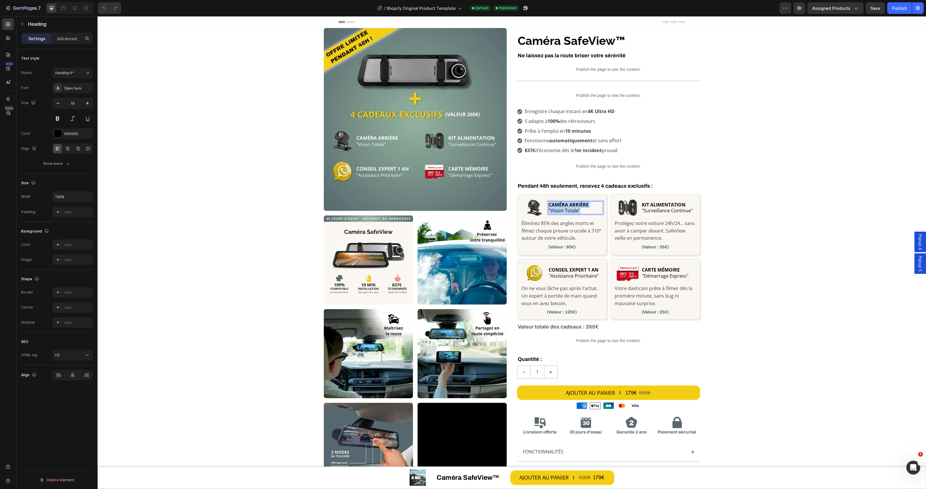
click at [549, 205] on p "CAMÉRA ARRIÈRE "Vision Totale"" at bounding box center [576, 208] width 54 height 12
copy p "CAMÉRA ARRIÈRE "Vision Totale""
click at [674, 211] on h2 "KIT ALIMENTATION "Surveillance Continue"" at bounding box center [668, 207] width 55 height 13
click at [674, 211] on p "KIT ALIMENTATION "Surveillance Continue"" at bounding box center [669, 208] width 54 height 12
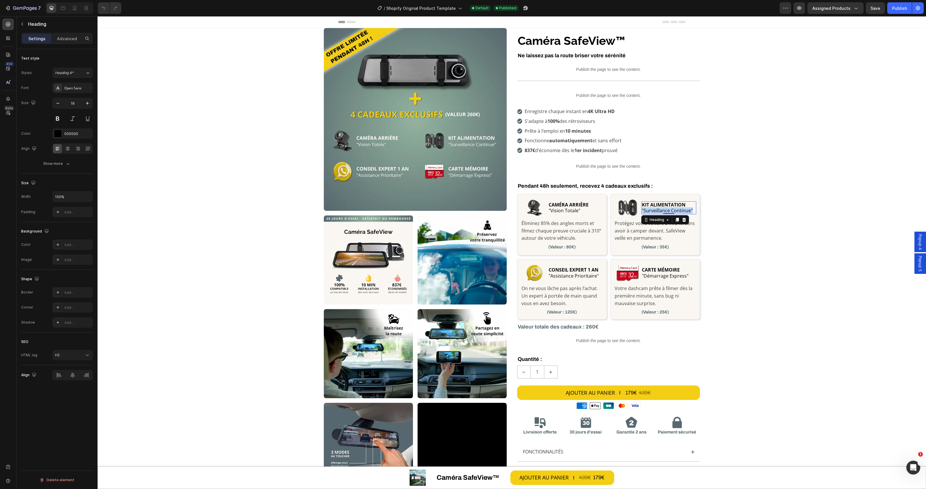
click at [674, 211] on p "KIT ALIMENTATION "Surveillance Continue"" at bounding box center [669, 208] width 54 height 12
copy p "KIT ALIMENTATION "Surveillance Continue""
click at [575, 278] on h2 "CONSEIL EXPERT 1 AN "Assistance Prioritaire"" at bounding box center [575, 272] width 55 height 13
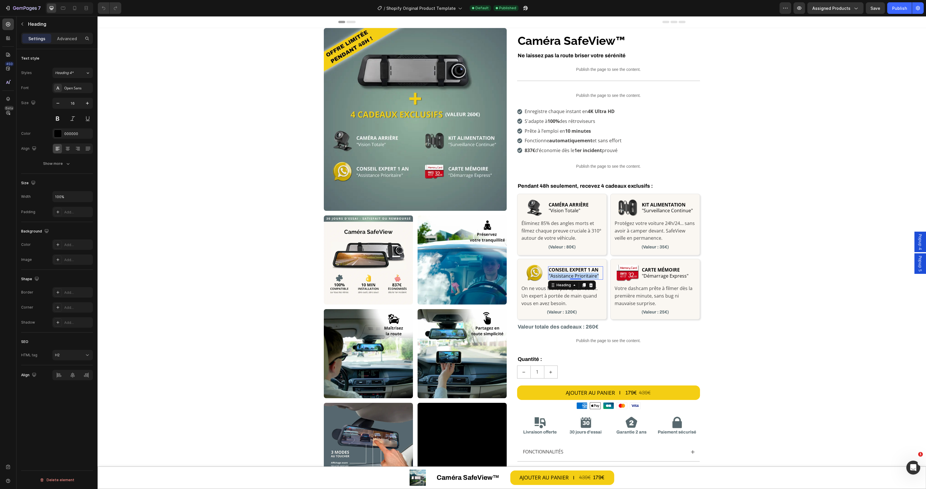
click at [575, 278] on p "CONSEIL EXPERT 1 AN "Assistance Prioritaire"" at bounding box center [576, 273] width 54 height 12
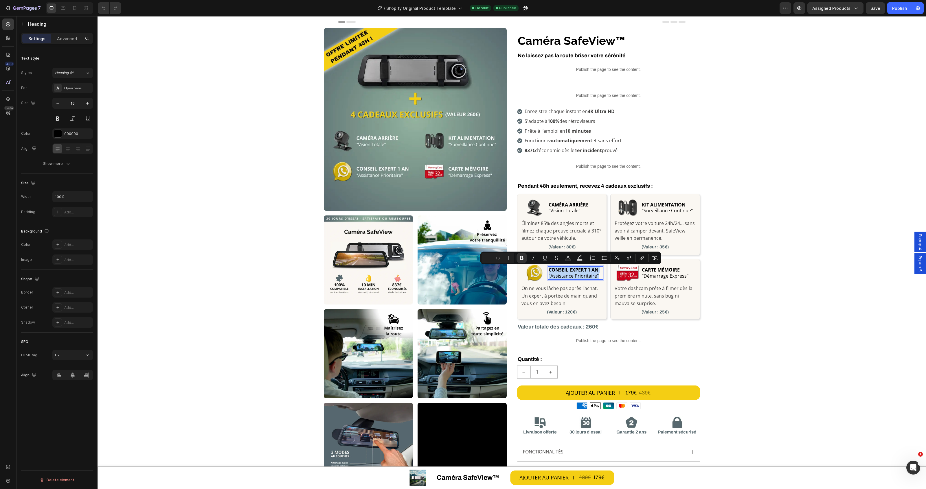
copy p "CONSEIL EXPERT 1 AN "Assistance Prioritaire""
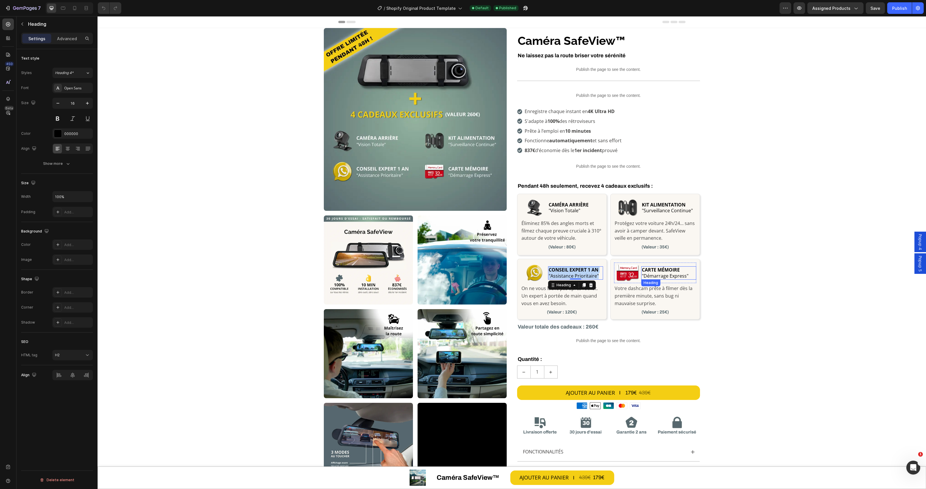
click at [669, 274] on h2 "CARTE MÉMOIRE "Démarrage Express"" at bounding box center [668, 272] width 55 height 13
click at [669, 274] on p "CARTE MÉMOIRE "Démarrage Express"" at bounding box center [669, 273] width 54 height 12
